Goal: Obtain resource: Obtain resource

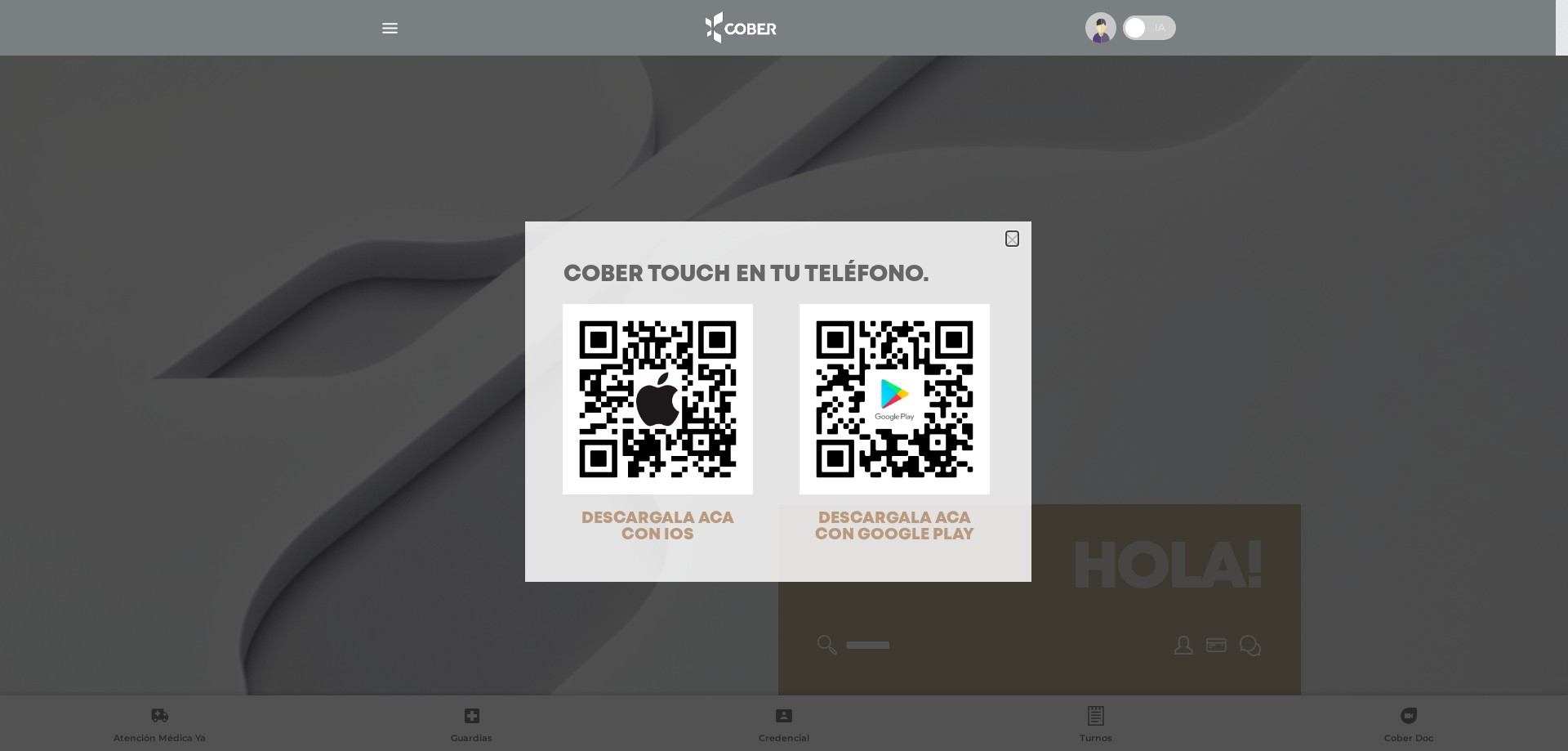
click at [1009, 237] on polygon "Close" at bounding box center [1012, 240] width 12 height 12
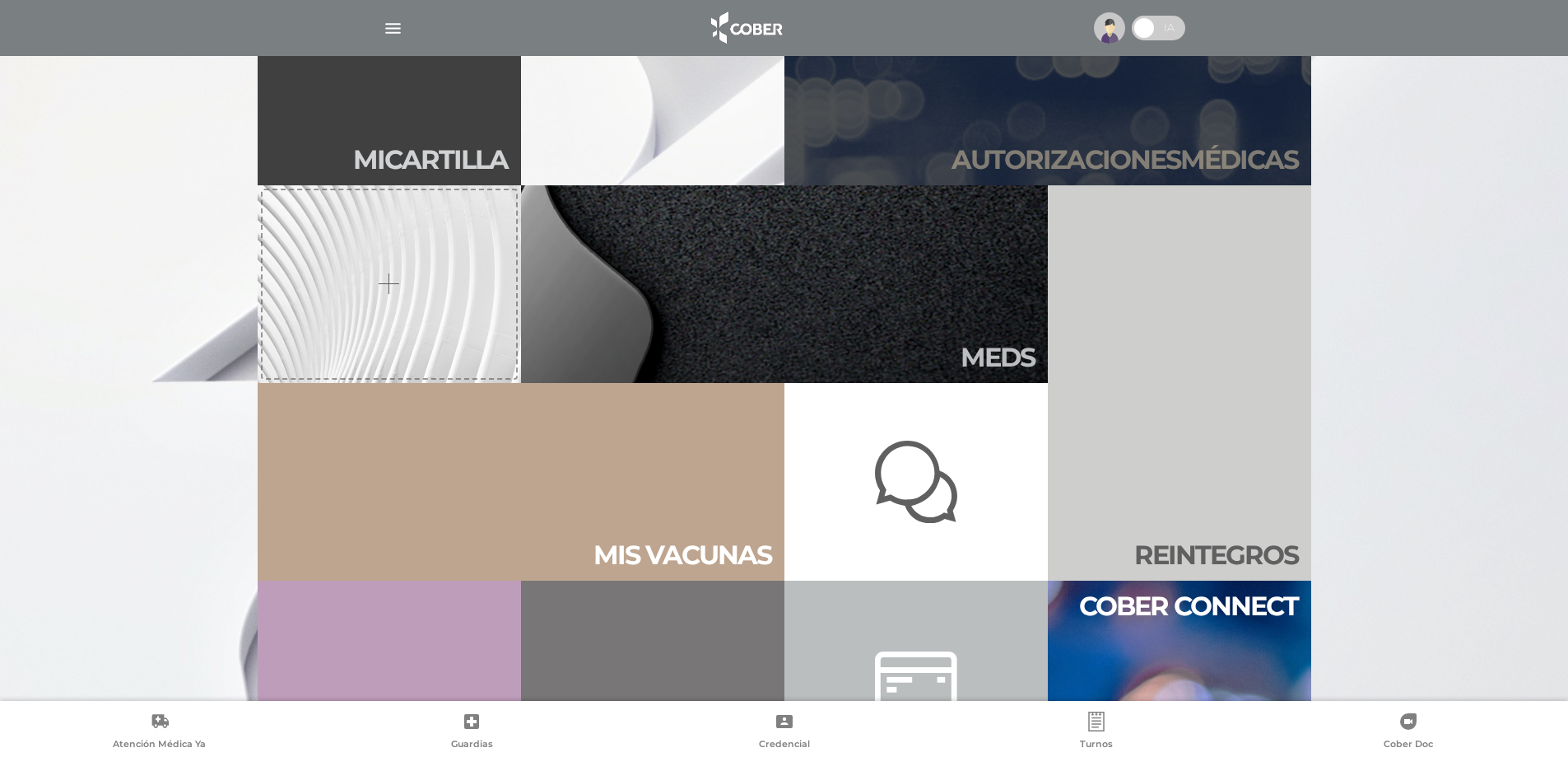
scroll to position [412, 0]
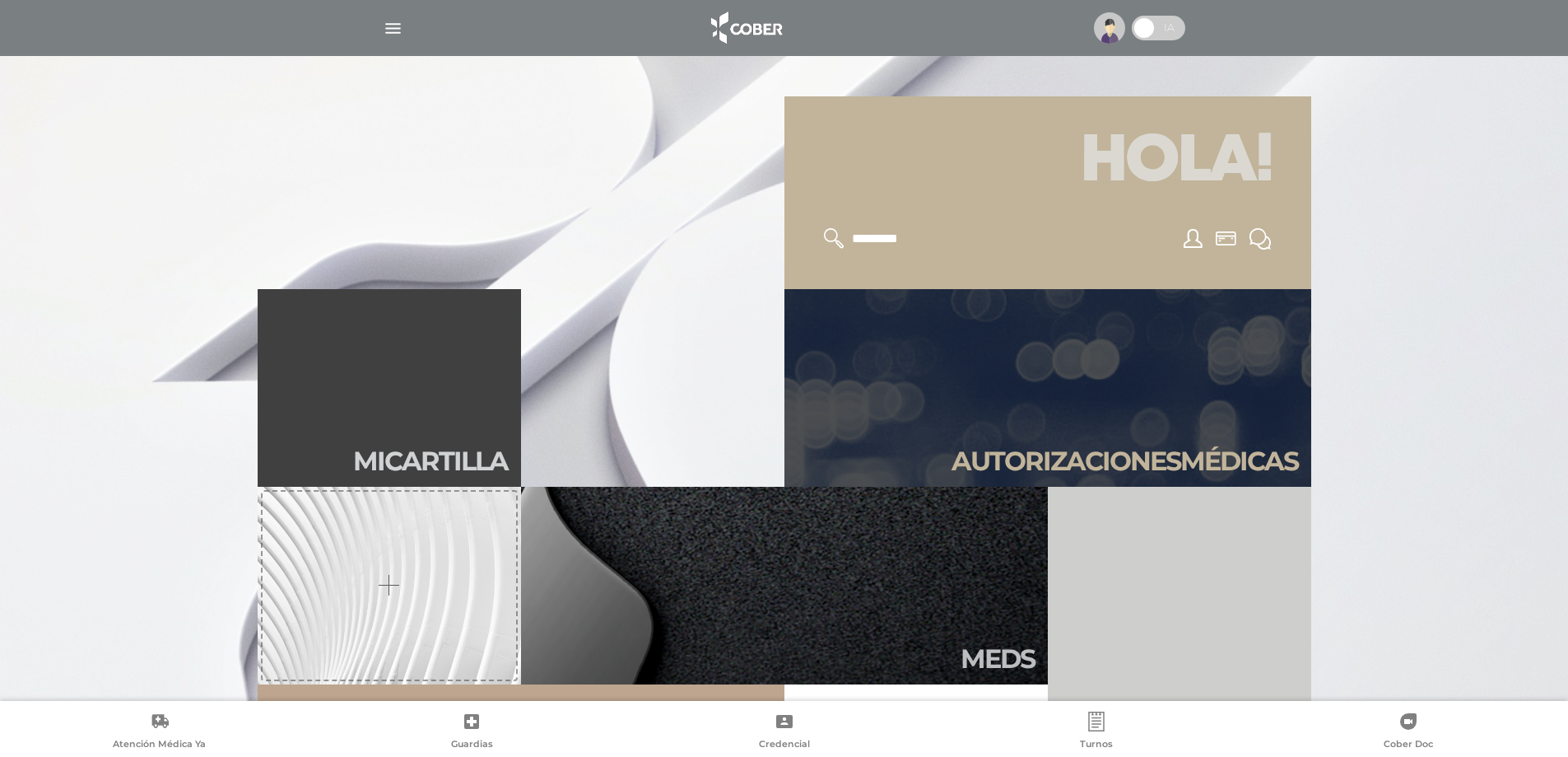
click at [1195, 457] on h2 "Autori zaciones médicas" at bounding box center [1124, 461] width 346 height 31
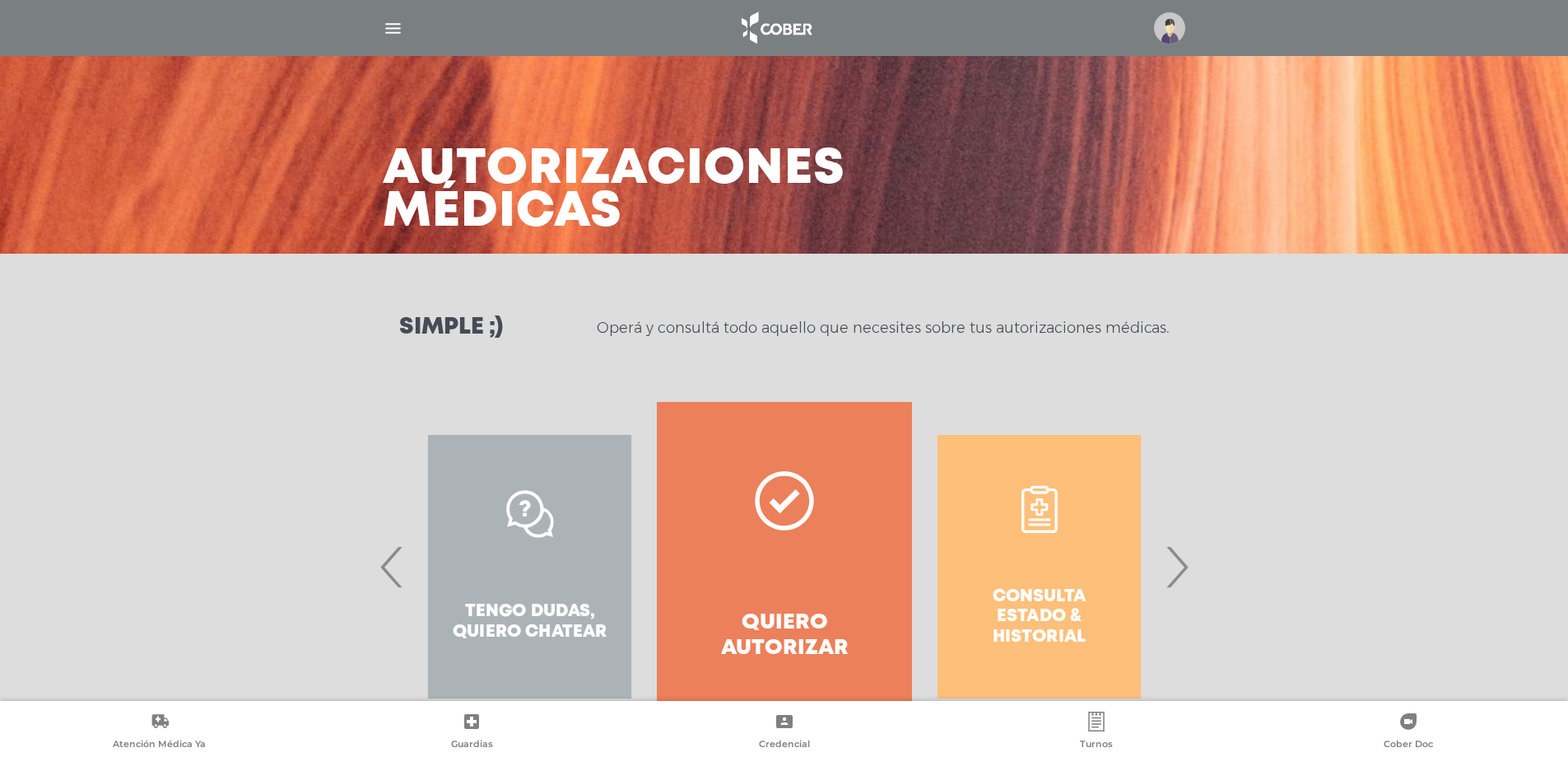
click at [1180, 566] on span "›" at bounding box center [1177, 566] width 32 height 89
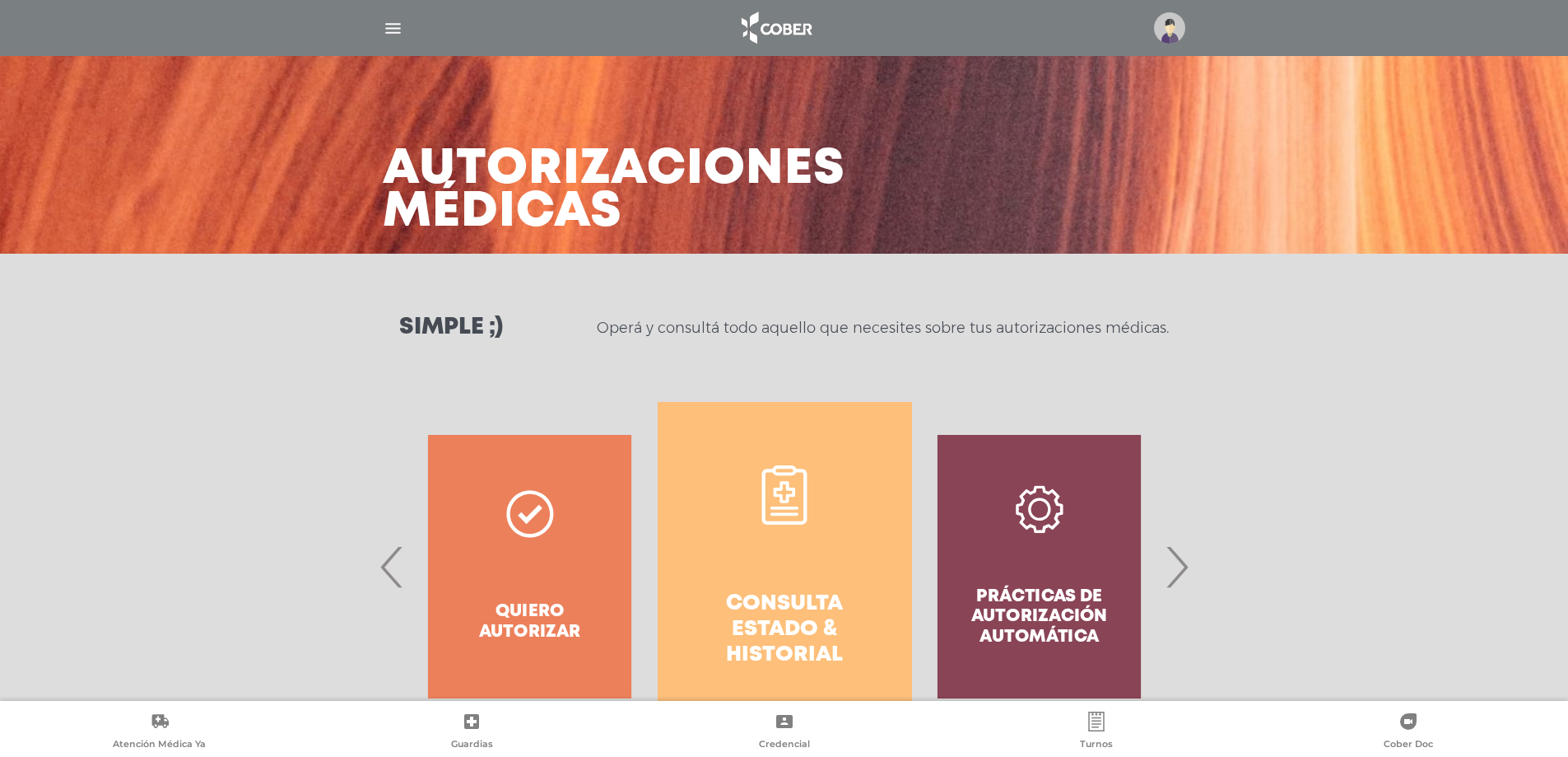
click at [768, 616] on h4 "Consulta estado & historial" at bounding box center [784, 630] width 195 height 77
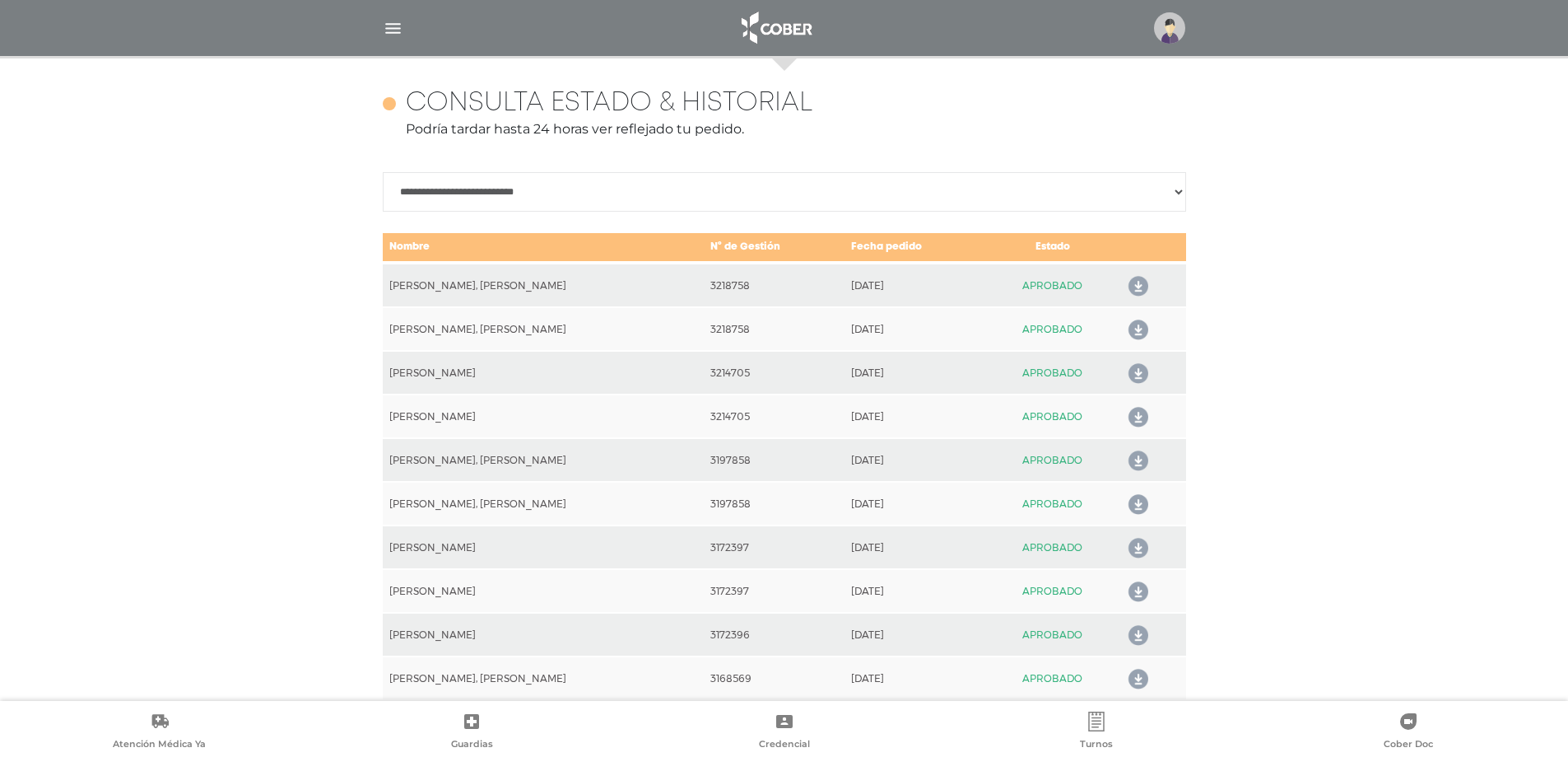
scroll to position [731, 0]
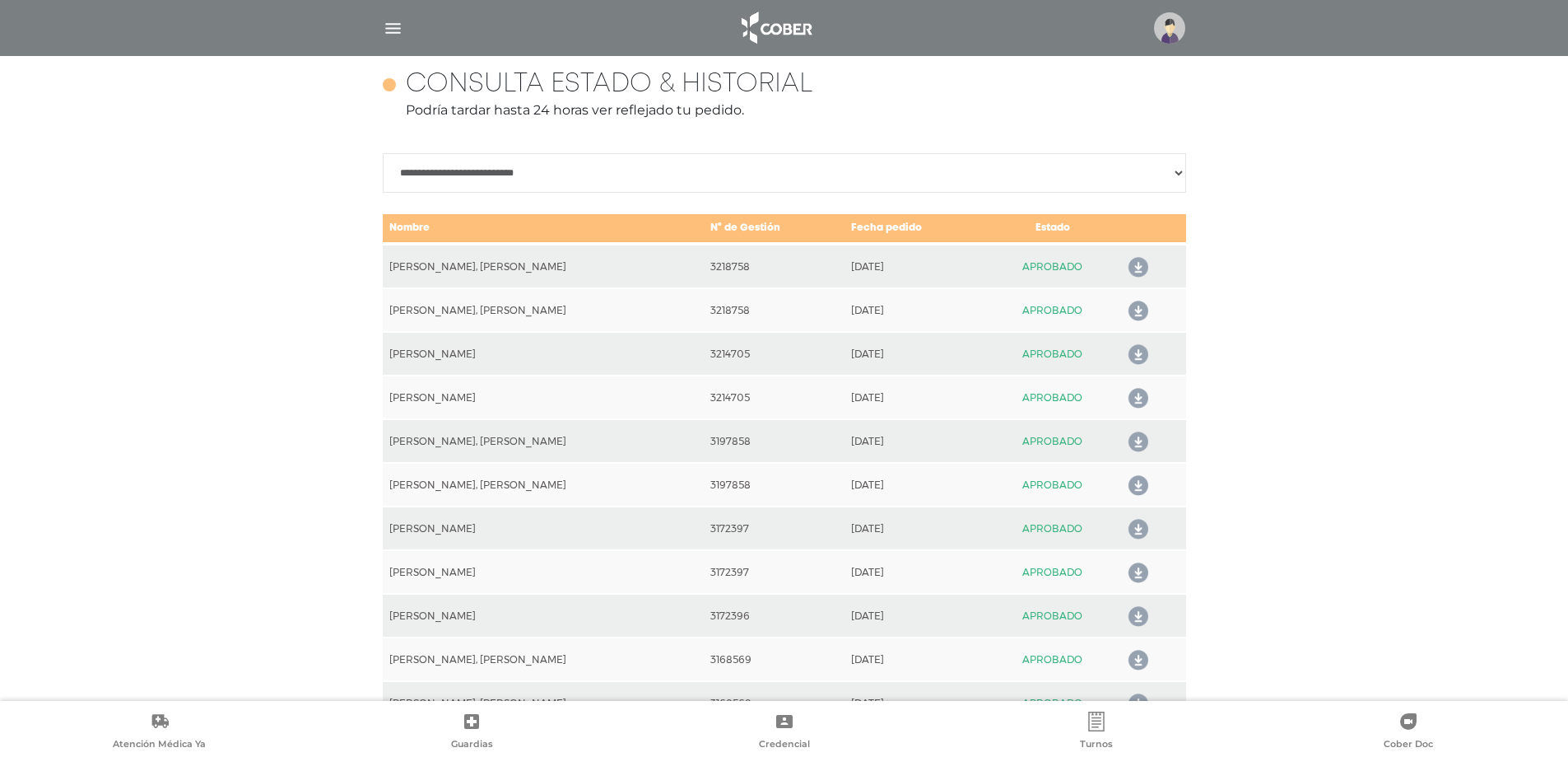
click at [1140, 264] on icon at bounding box center [1135, 267] width 26 height 26
click at [1135, 316] on icon at bounding box center [1135, 311] width 26 height 26
click at [1133, 308] on icon at bounding box center [1135, 311] width 26 height 26
click at [1136, 310] on icon at bounding box center [1135, 311] width 26 height 26
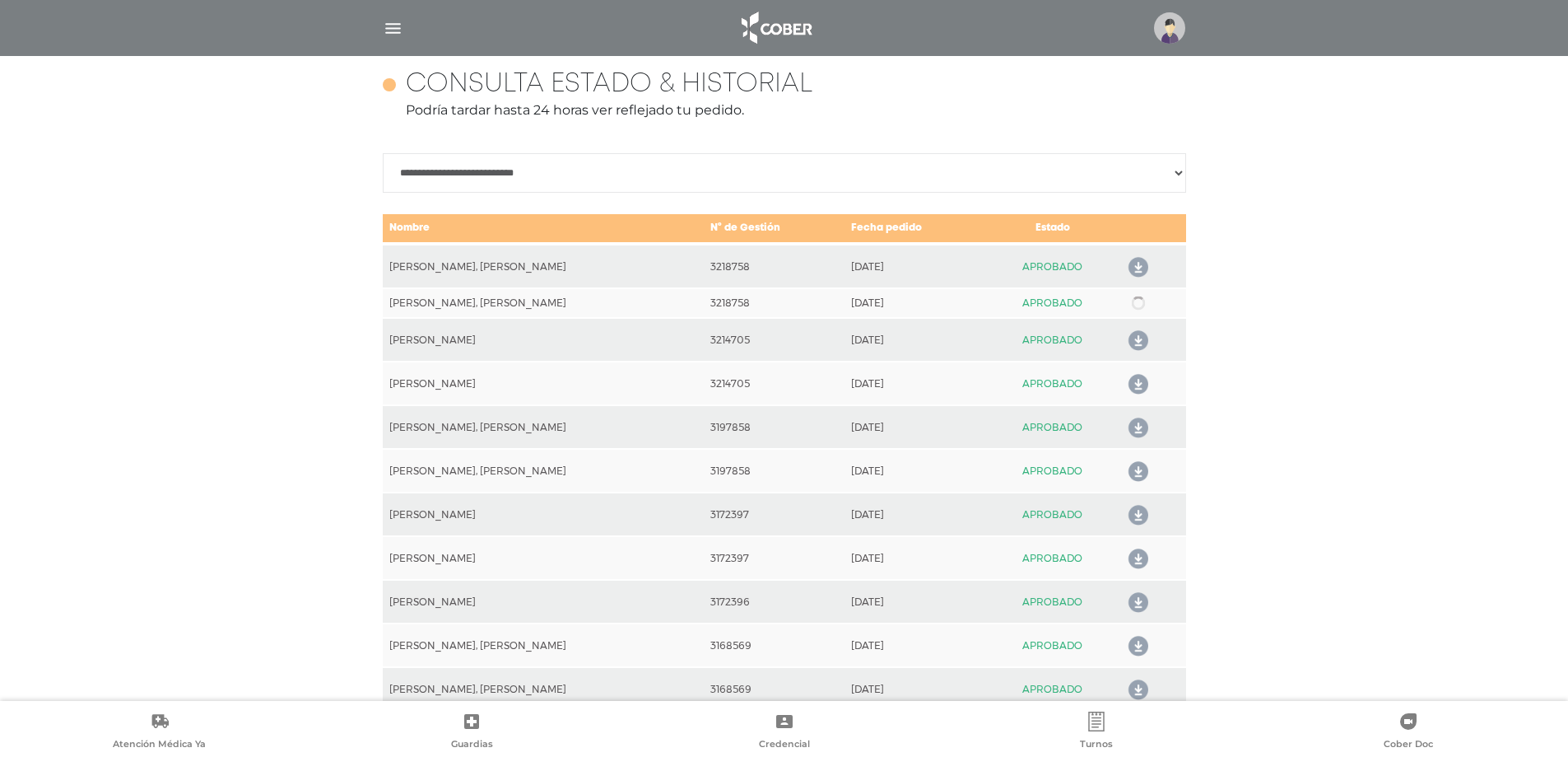
click at [1136, 303] on link at bounding box center [1138, 303] width 26 height 0
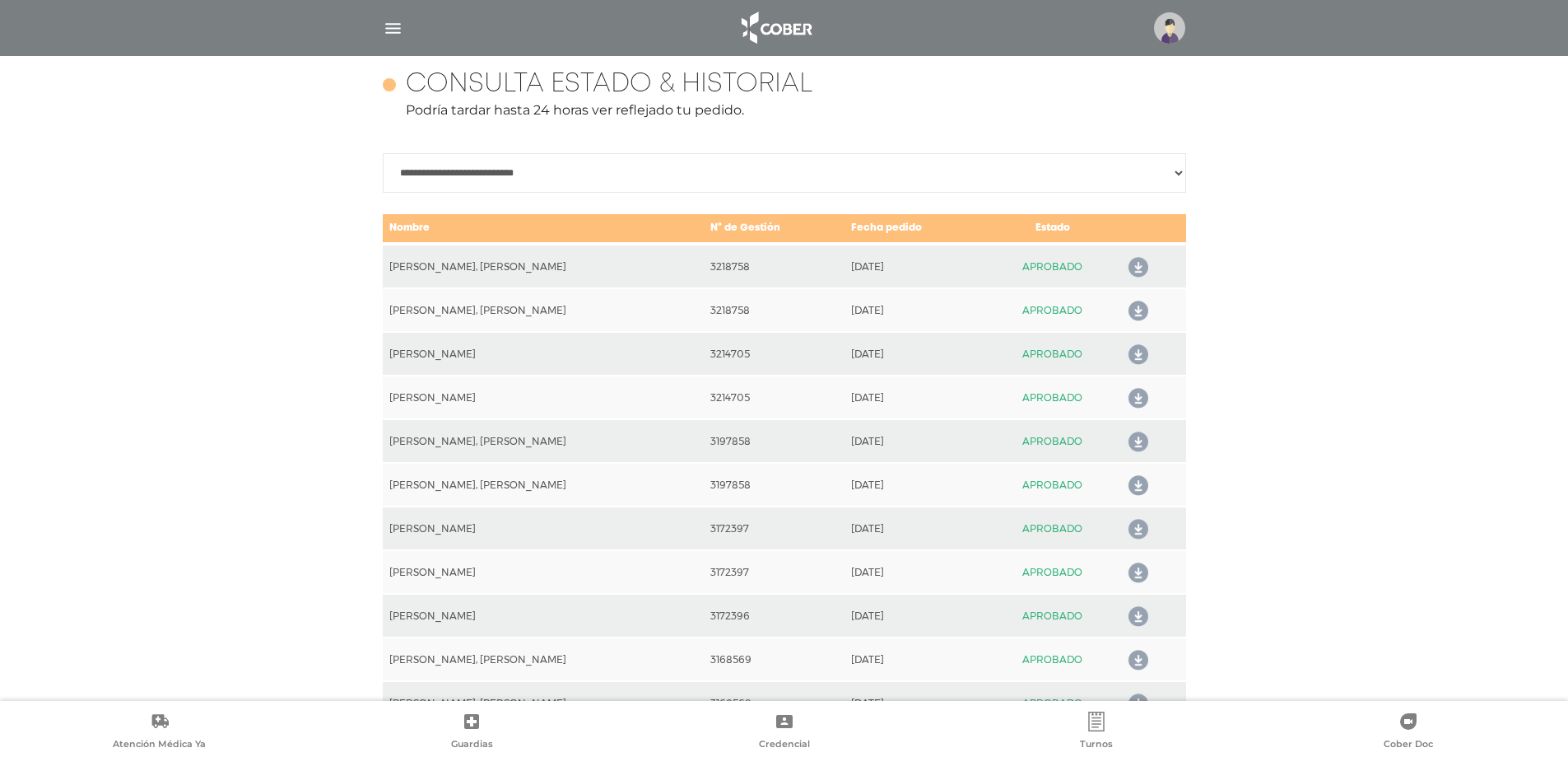
click at [1139, 308] on icon at bounding box center [1135, 311] width 26 height 26
click at [794, 28] on img at bounding box center [775, 28] width 86 height 39
